Goal: Check status

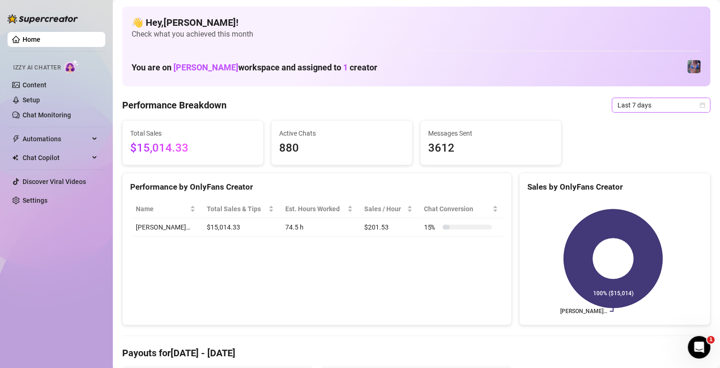
click at [633, 102] on span "Last 7 days" at bounding box center [660, 105] width 87 height 14
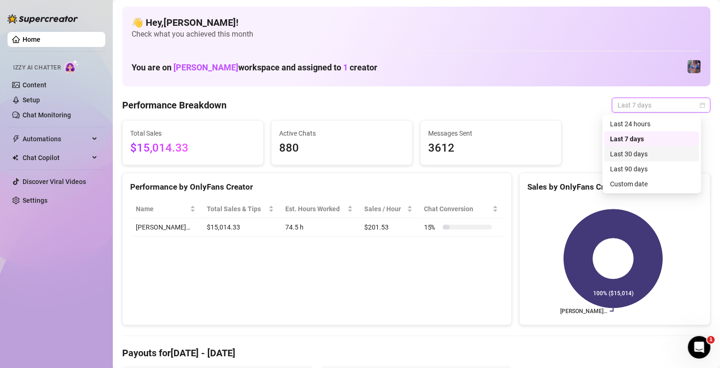
click at [641, 154] on div "Last 30 days" at bounding box center [652, 154] width 84 height 10
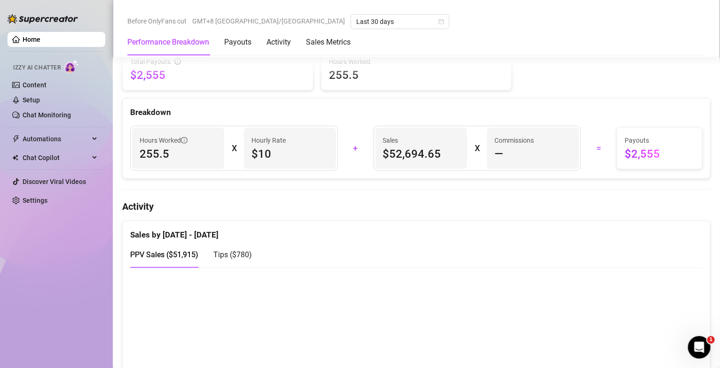
scroll to position [338, 0]
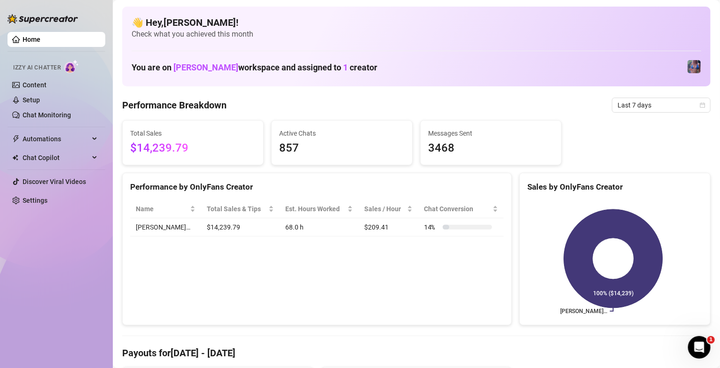
click at [504, 57] on div "You are on [PERSON_NAME] workspace and assigned to 1 creator" at bounding box center [416, 67] width 569 height 20
click at [632, 101] on span "Last 7 days" at bounding box center [660, 105] width 87 height 14
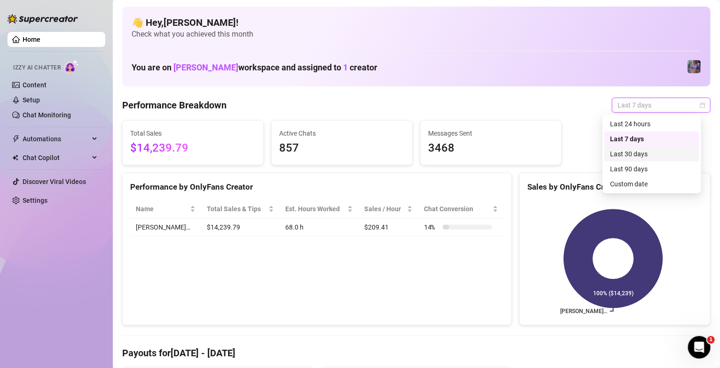
drag, startPoint x: 643, startPoint y: 155, endPoint x: 568, endPoint y: 171, distance: 77.3
click at [643, 156] on div "Last 30 days" at bounding box center [652, 154] width 84 height 10
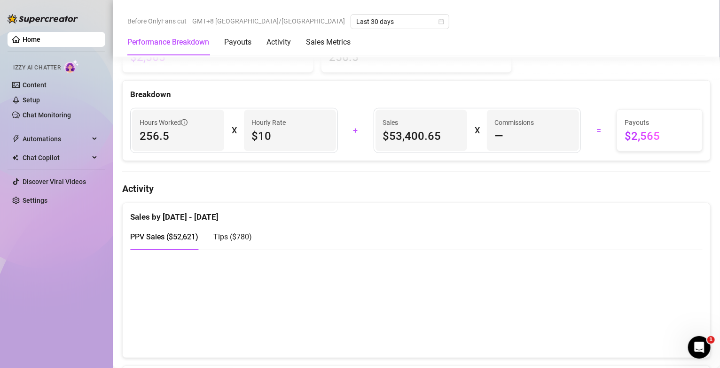
scroll to position [338, 0]
click at [467, 215] on div "Sales by [DATE] - [DATE]" at bounding box center [416, 212] width 572 height 20
